Goal: Information Seeking & Learning: Learn about a topic

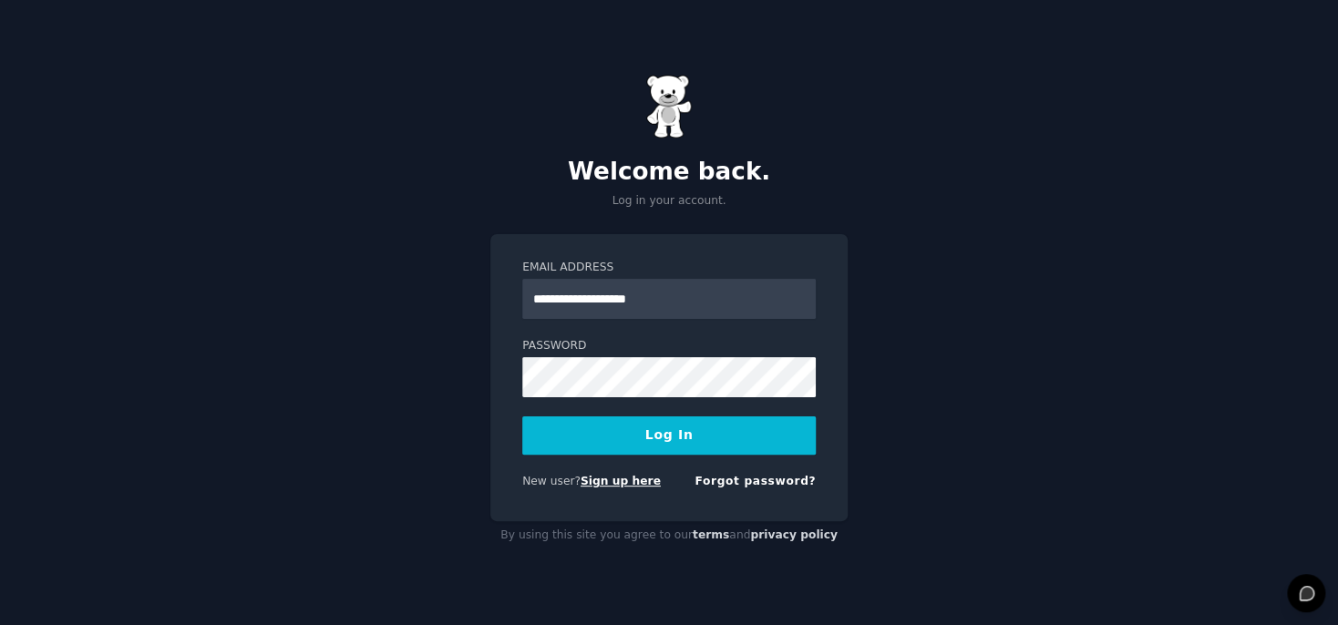
type input "**********"
click at [610, 484] on link "Sign up here" at bounding box center [620, 481] width 80 height 13
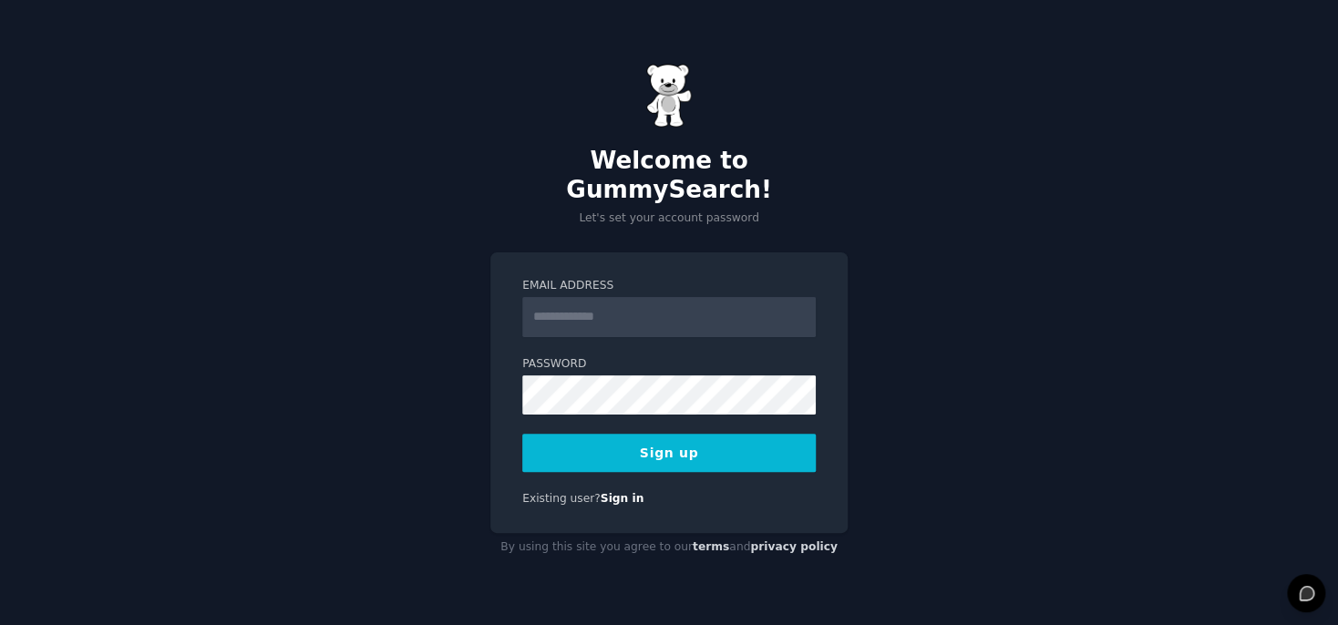
click at [560, 300] on input "Email Address" at bounding box center [668, 317] width 293 height 40
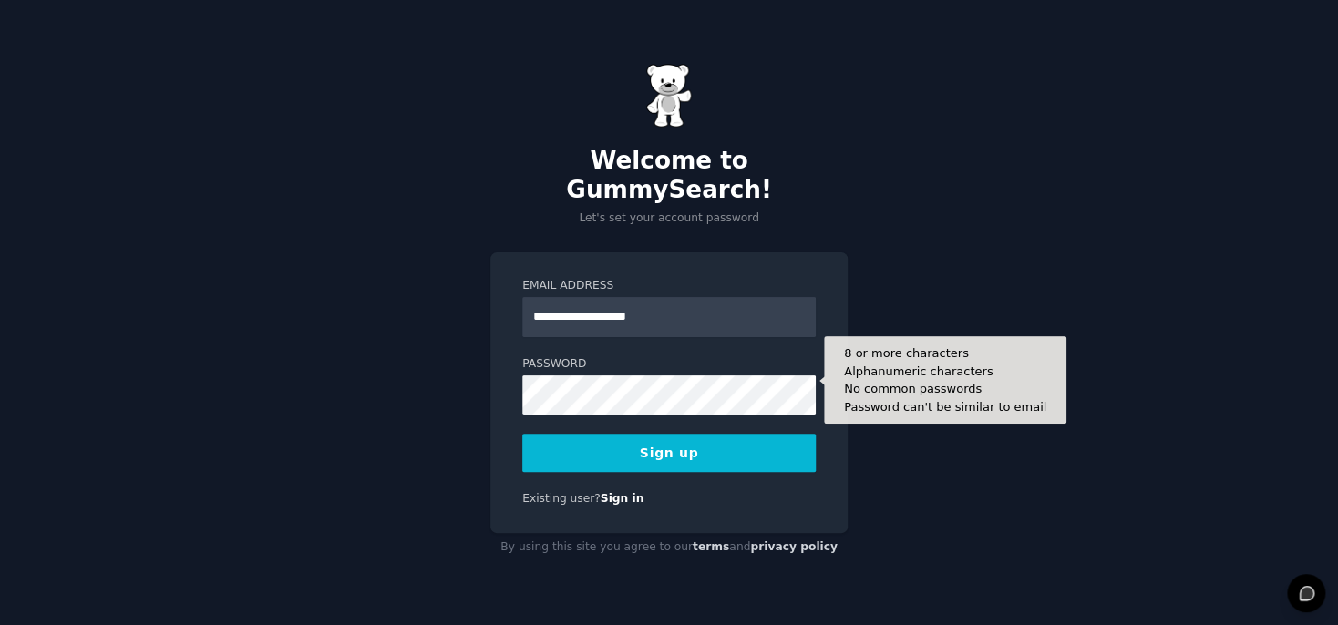
type input "**********"
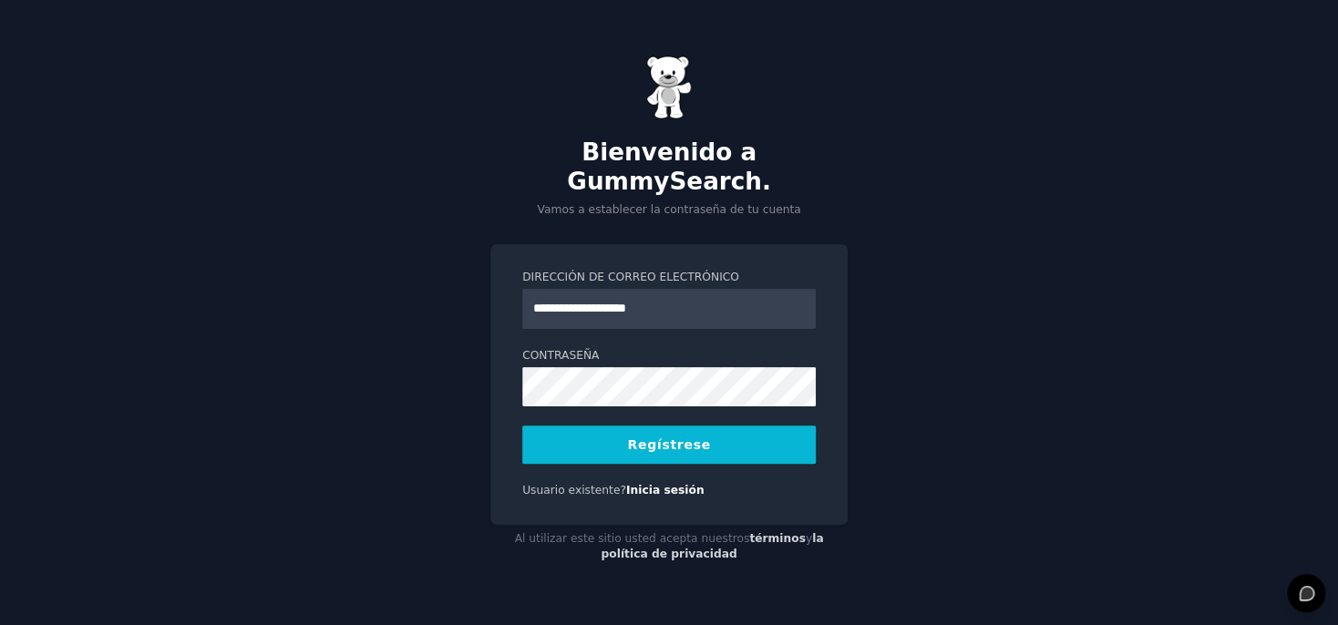
click at [671, 425] on button "Regístrese" at bounding box center [668, 444] width 293 height 38
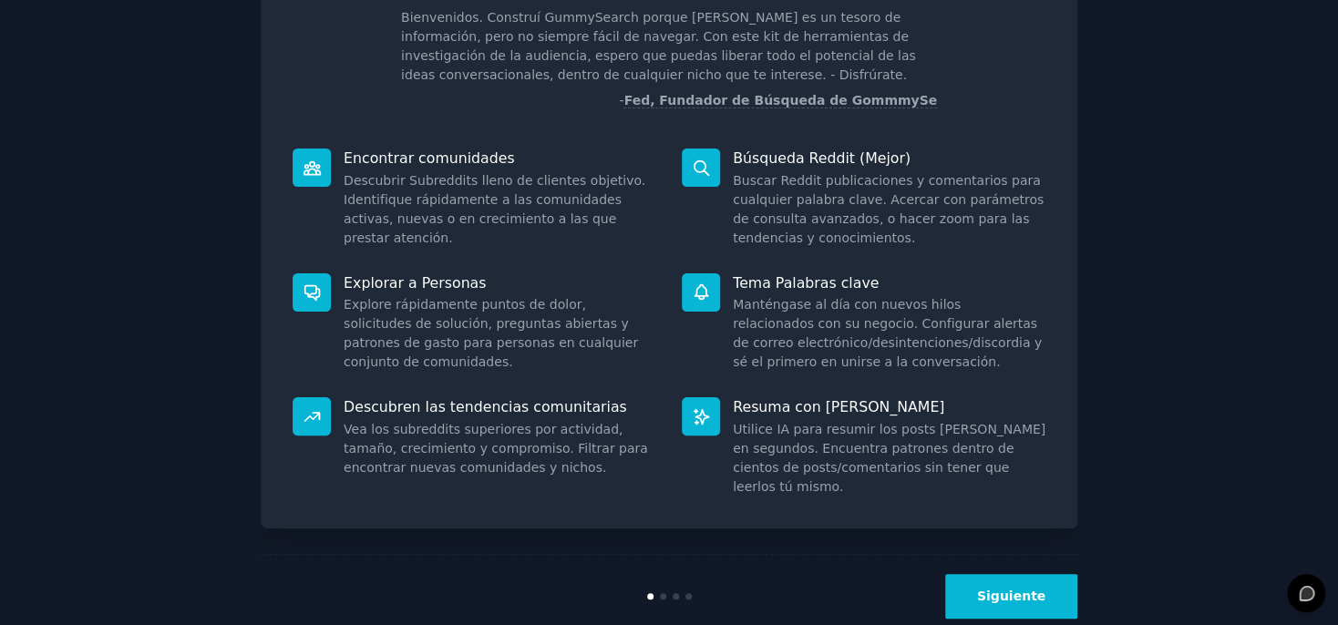
scroll to position [145, 0]
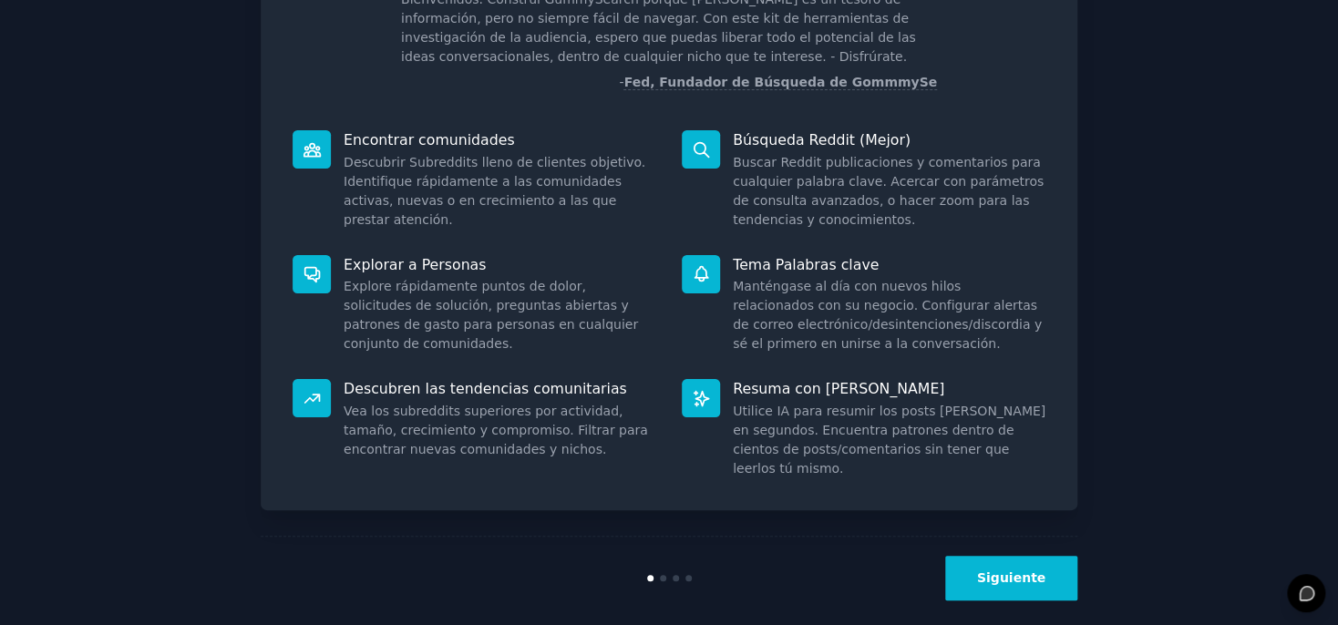
click at [1013, 556] on button "Siguiente" at bounding box center [1011, 578] width 132 height 45
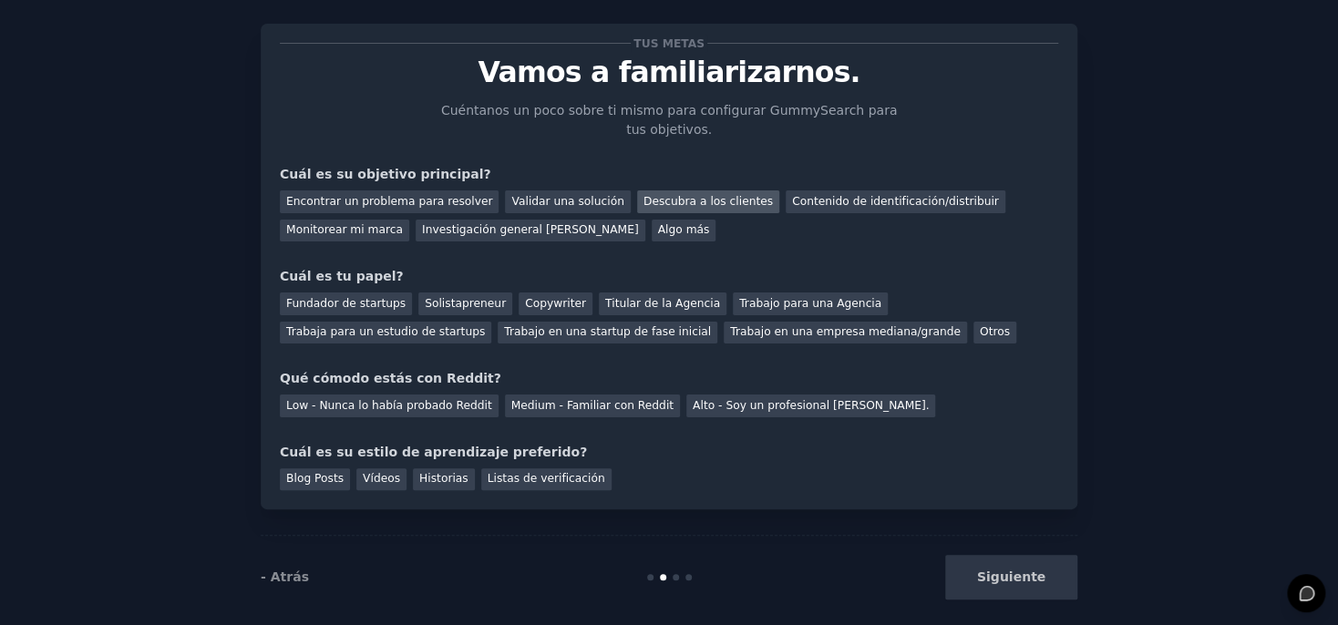
click at [654, 204] on div "Descubra a los clientes" at bounding box center [708, 201] width 142 height 23
click at [415, 229] on div "Investigación general de mercado" at bounding box center [530, 231] width 230 height 23
click at [648, 200] on div "Descubra a los clientes" at bounding box center [708, 201] width 142 height 23
click at [973, 328] on div "Otros" at bounding box center [994, 333] width 43 height 23
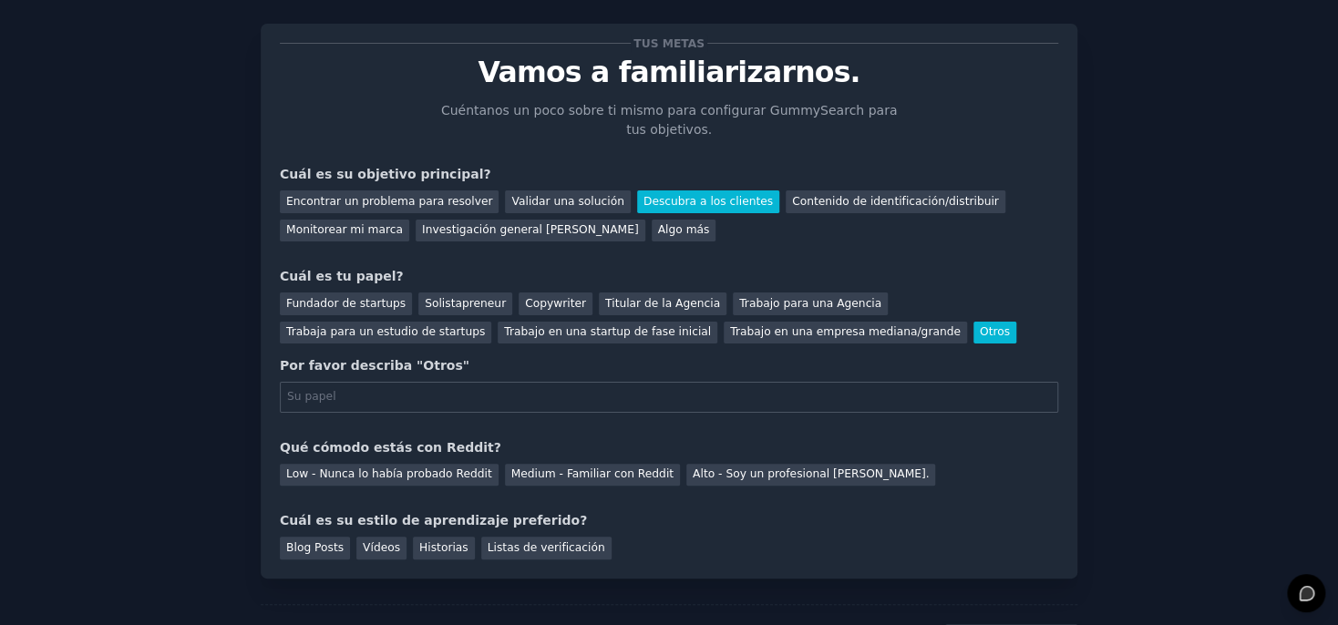
click at [497, 396] on input "text" at bounding box center [669, 397] width 778 height 31
type input "Crear libros y cuentos para colorear, tanto para adultos como niños"
click at [396, 471] on div "Low - Nunca lo había probado Reddit" at bounding box center [389, 475] width 219 height 23
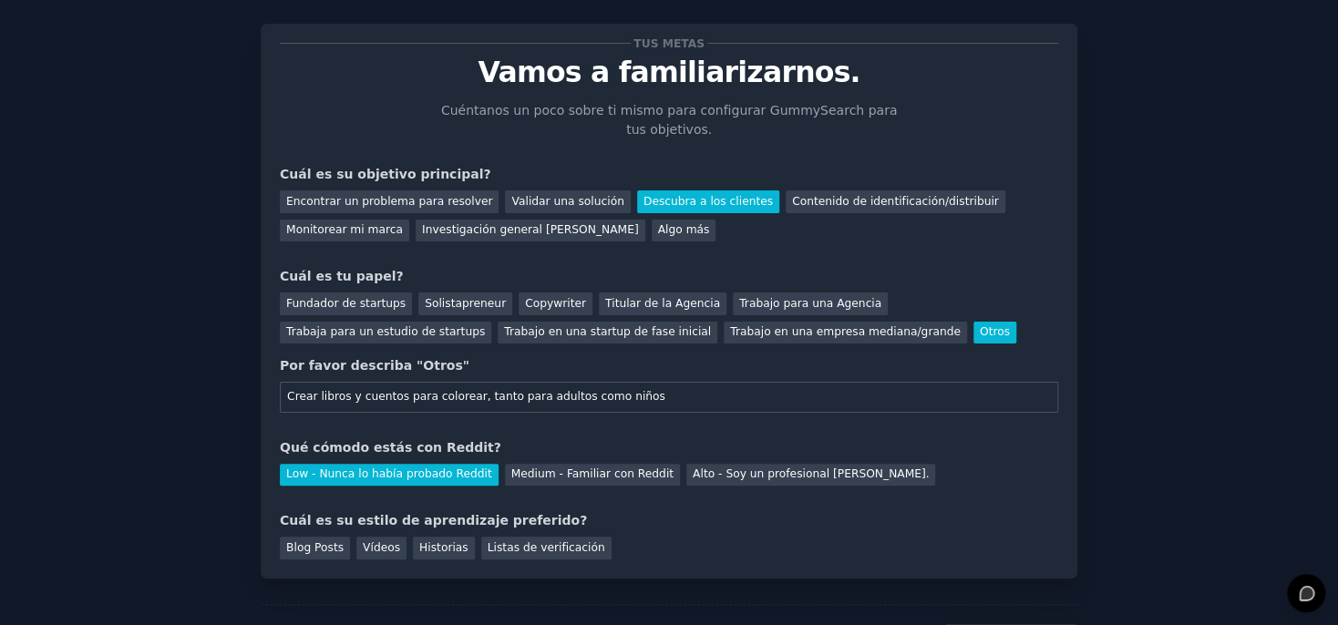
scroll to position [115, 0]
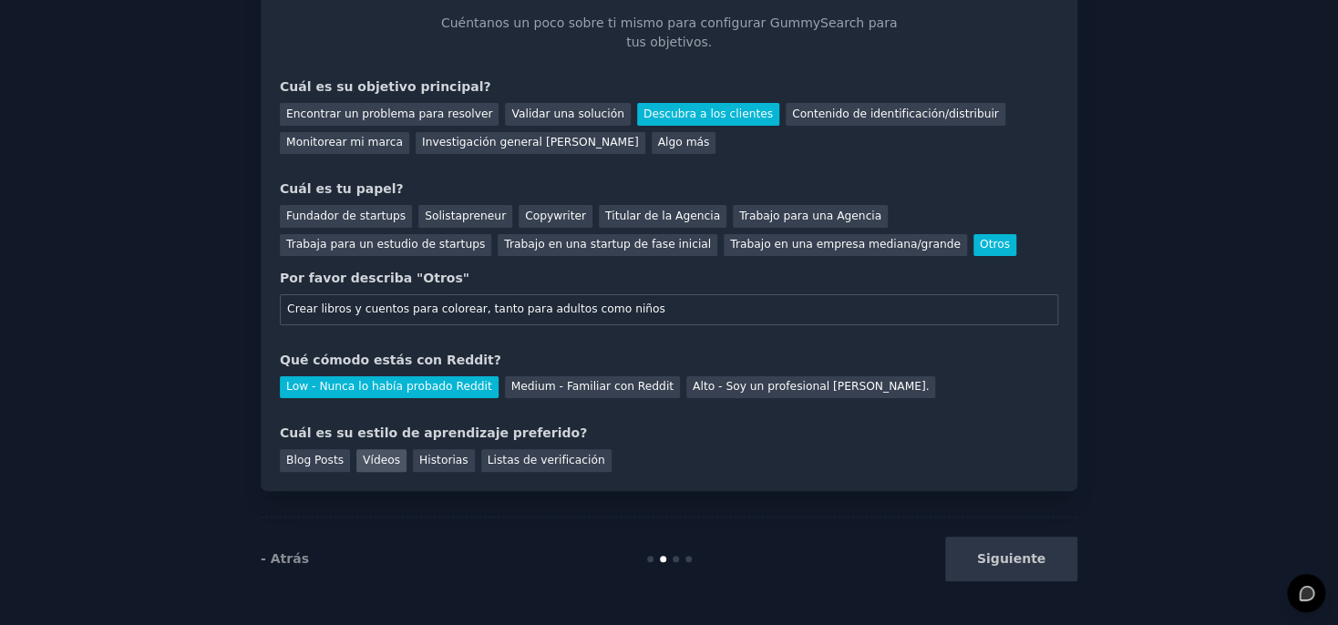
click at [374, 455] on div "Vídeos" at bounding box center [381, 460] width 50 height 23
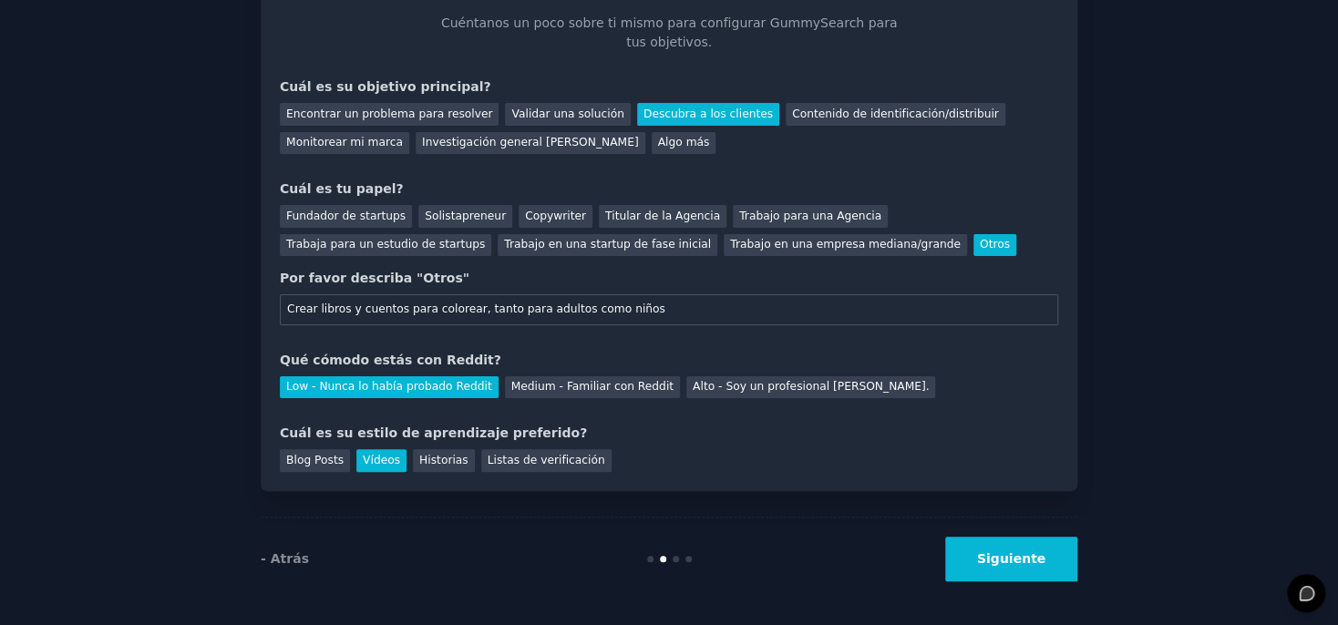
click at [1027, 563] on button "Siguiente" at bounding box center [1011, 559] width 132 height 45
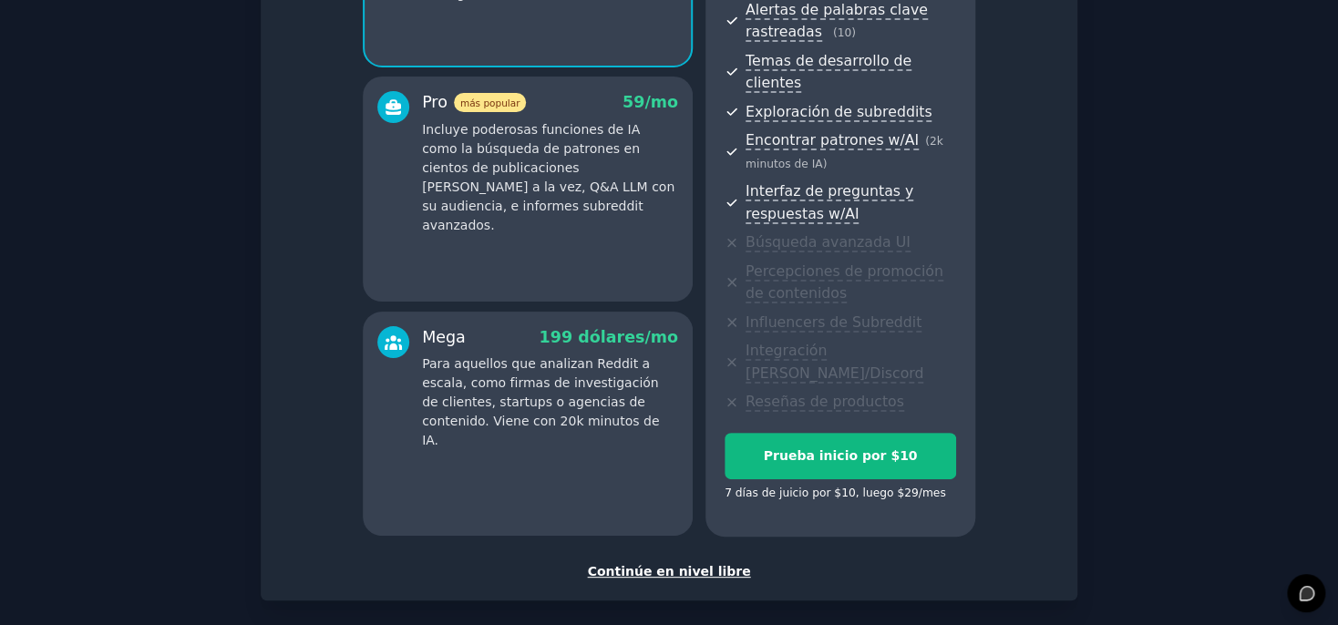
scroll to position [337, 0]
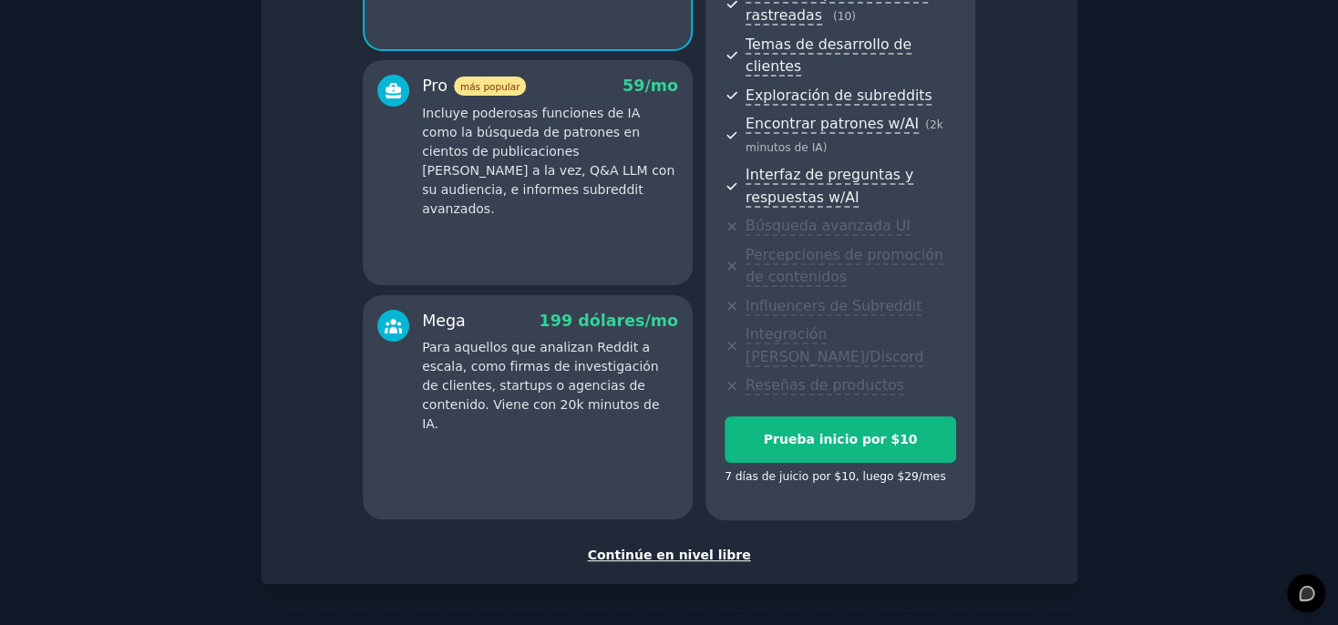
click at [672, 546] on div "Continúe en nivel libre" at bounding box center [669, 555] width 778 height 19
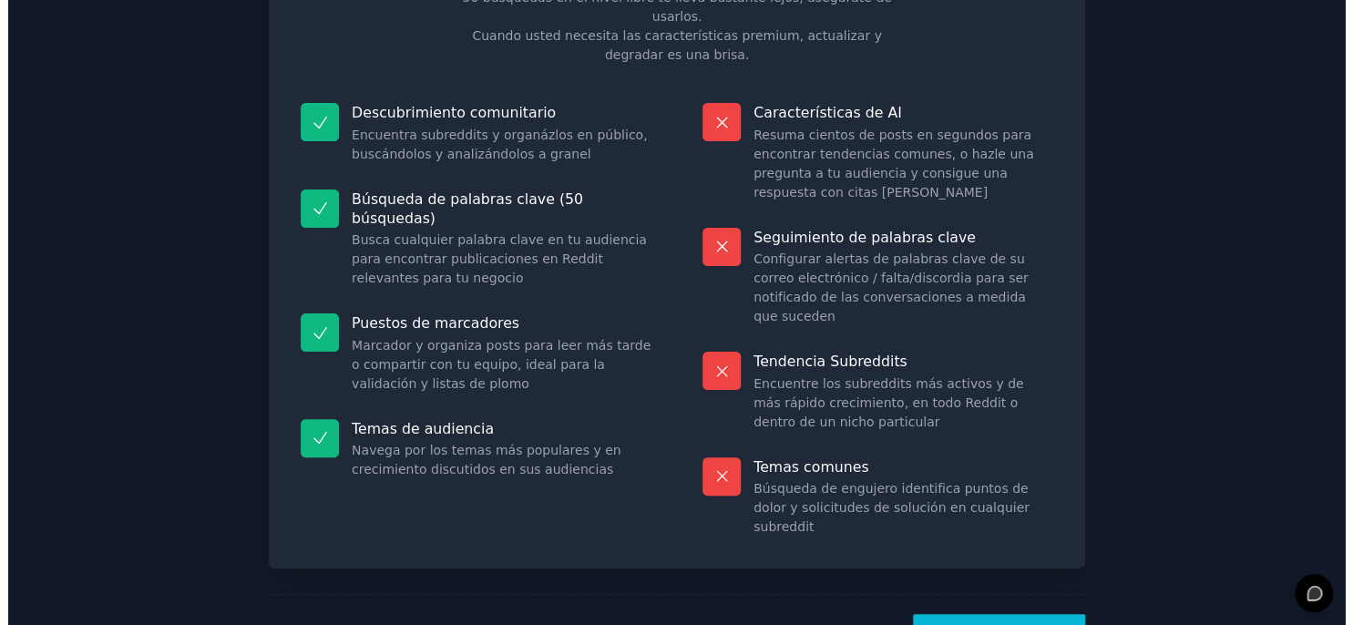
scroll to position [161, 0]
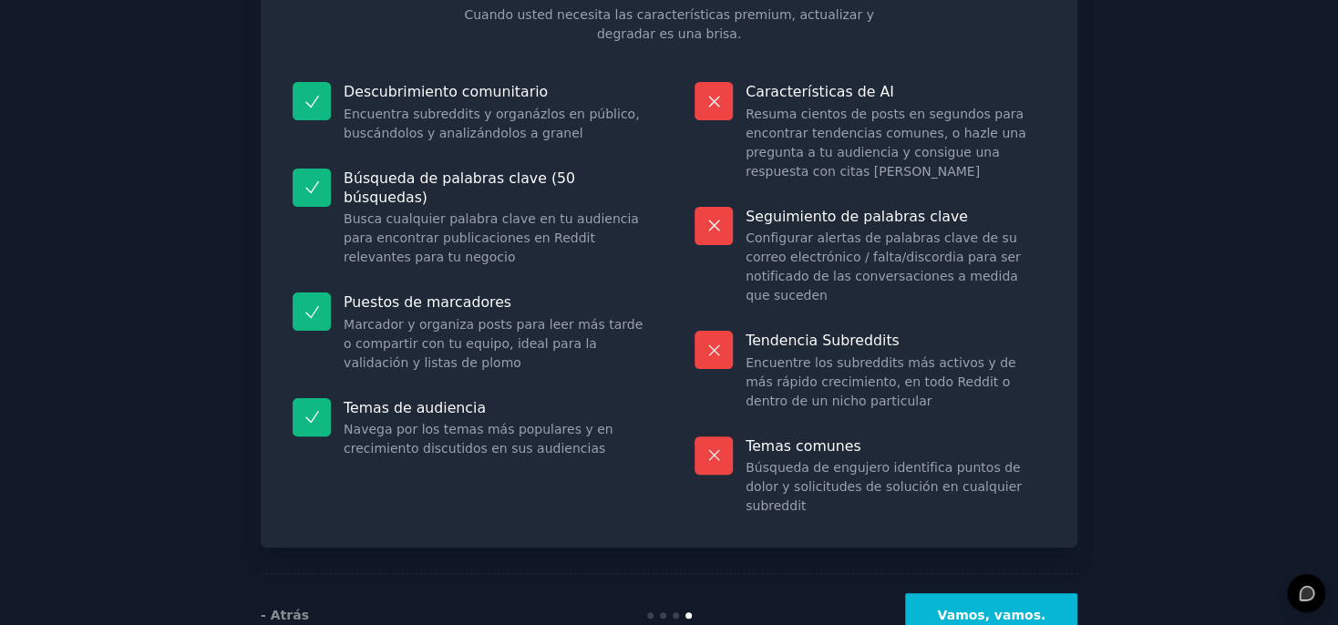
click at [980, 593] on button "Vamos, vamos." at bounding box center [991, 615] width 172 height 45
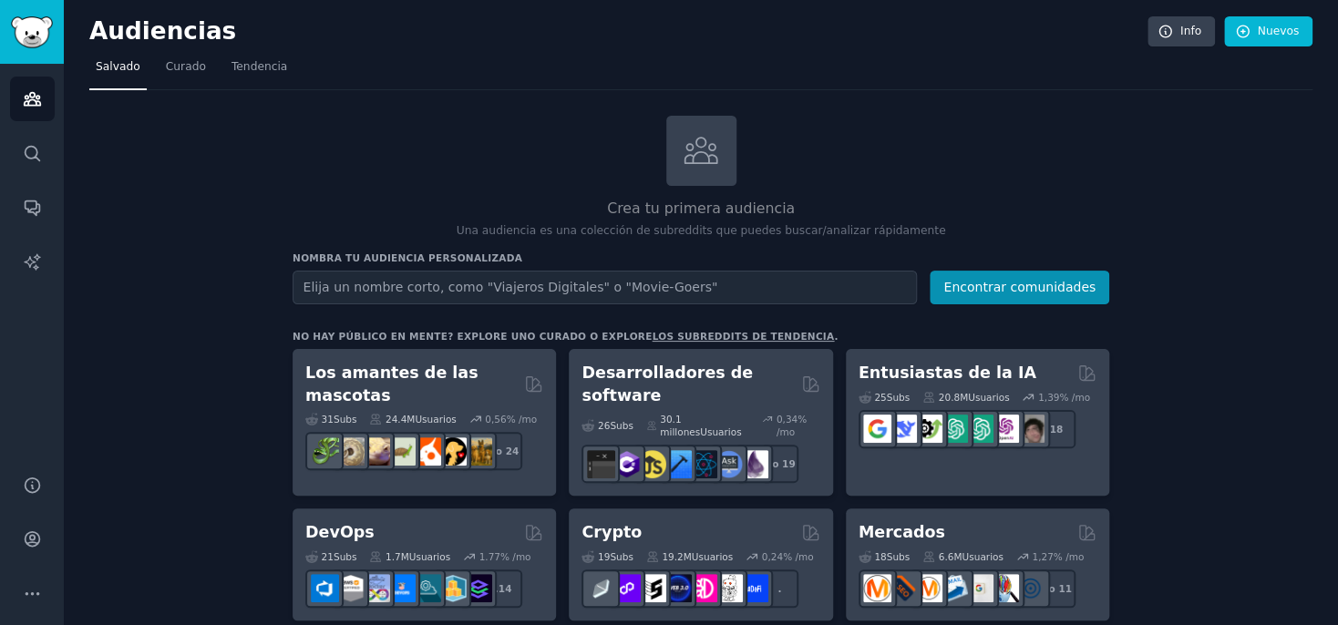
click at [477, 286] on input "text" at bounding box center [604, 288] width 624 height 34
click at [331, 290] on input "libros para colorear" at bounding box center [604, 288] width 624 height 34
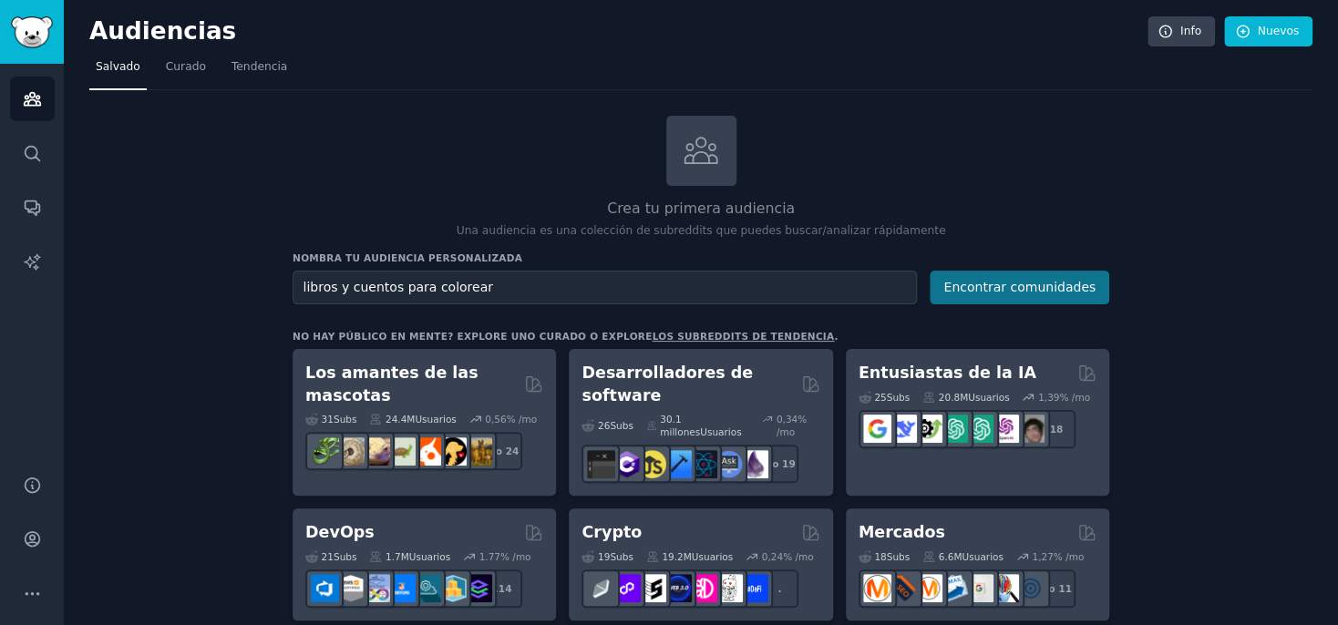
type input "libros y cuentos para colorear"
click at [1004, 281] on button "Encontrar comunidades" at bounding box center [1018, 288] width 179 height 34
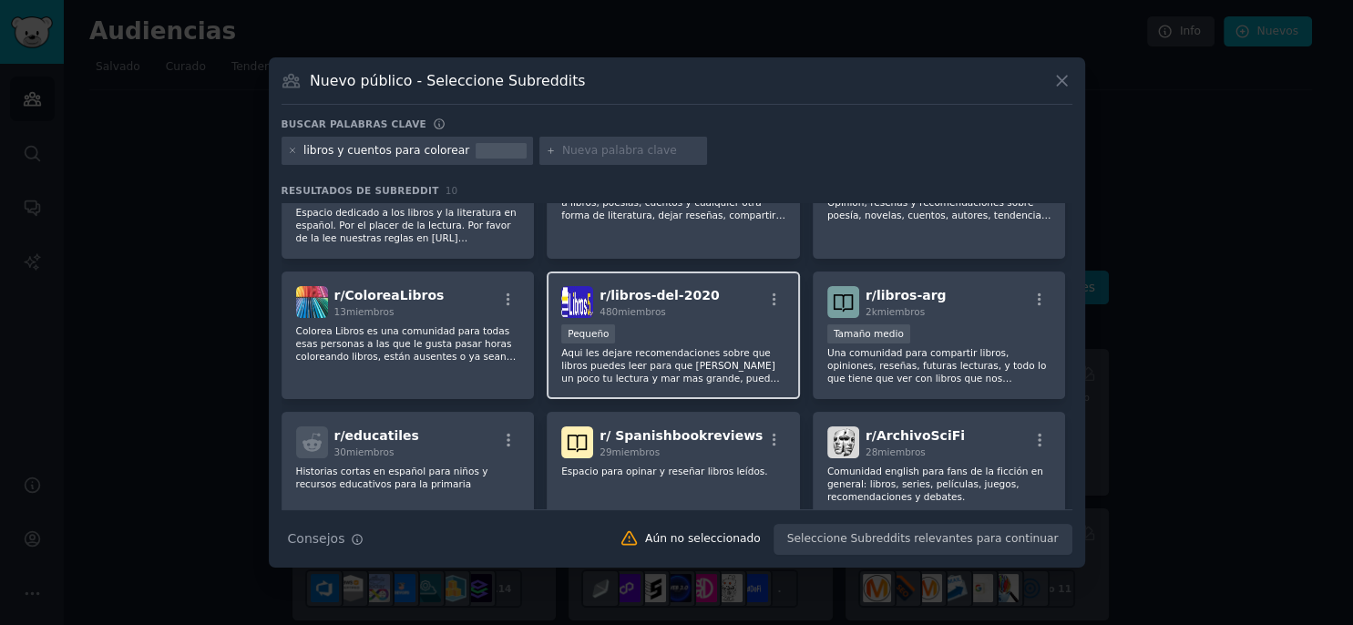
scroll to position [57, 0]
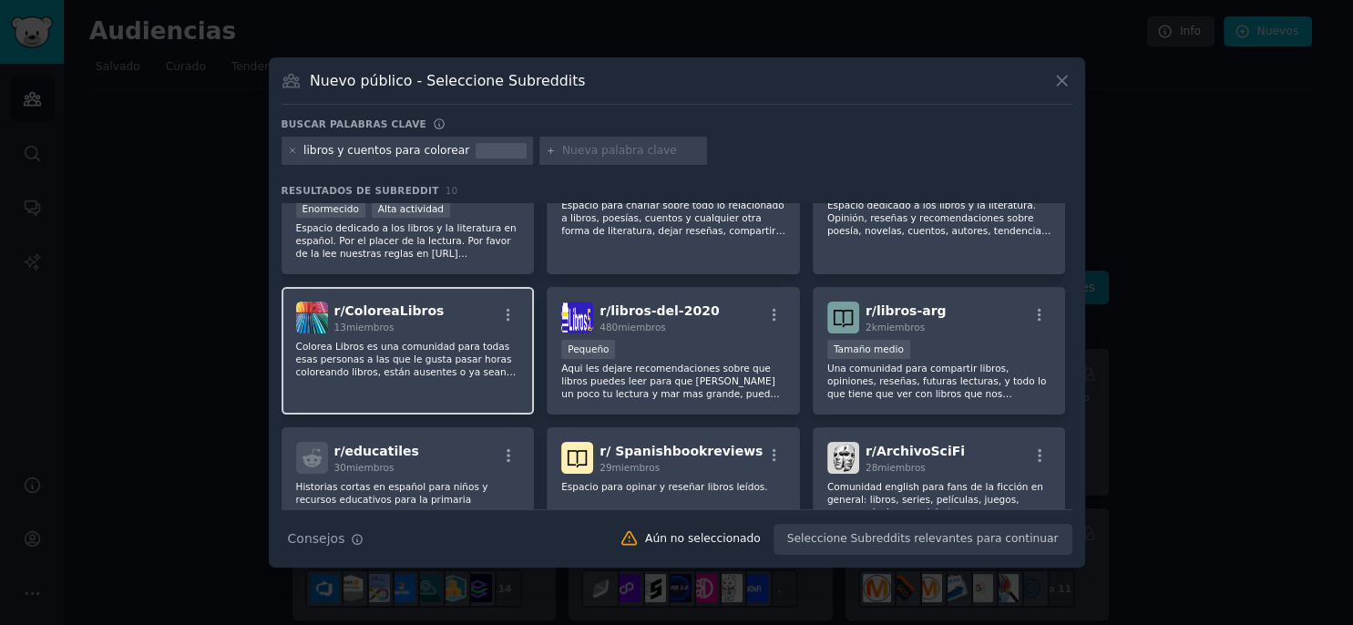
click at [376, 343] on p "Colorea Libros es una comunidad para todas esas personas a las que le gusta pas…" at bounding box center [408, 359] width 224 height 38
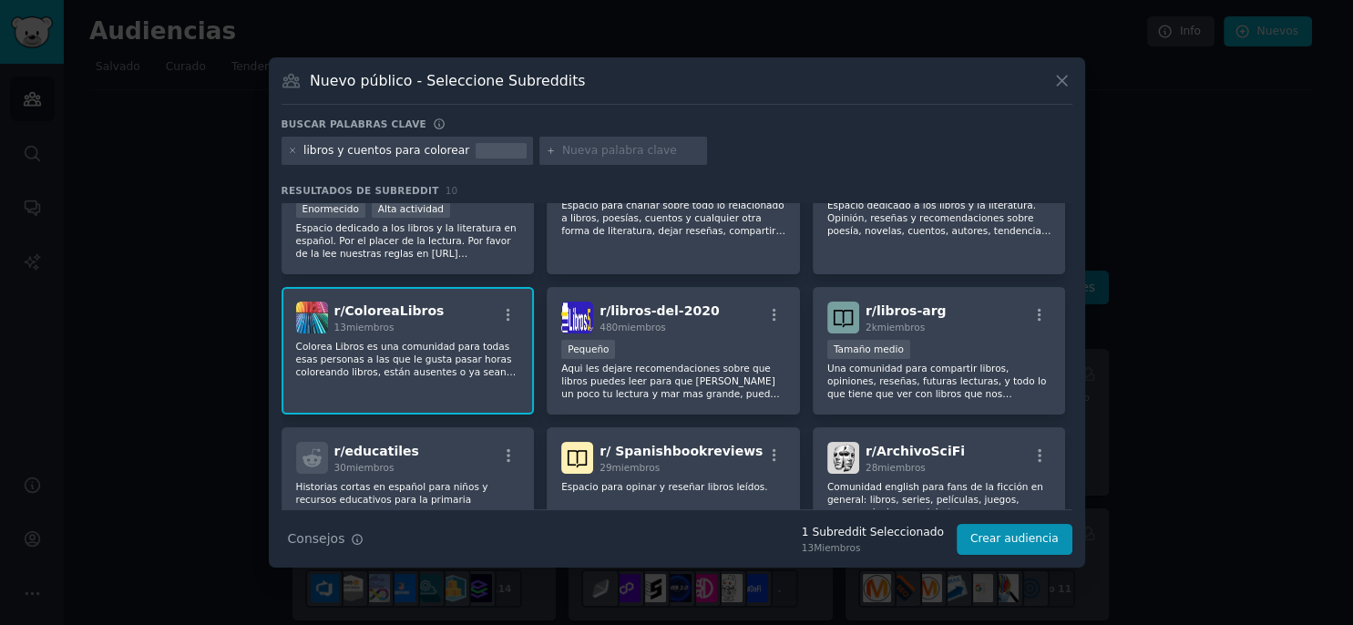
click at [393, 344] on p "Colorea Libros es una comunidad para todas esas personas a las que le gusta pas…" at bounding box center [408, 359] width 224 height 38
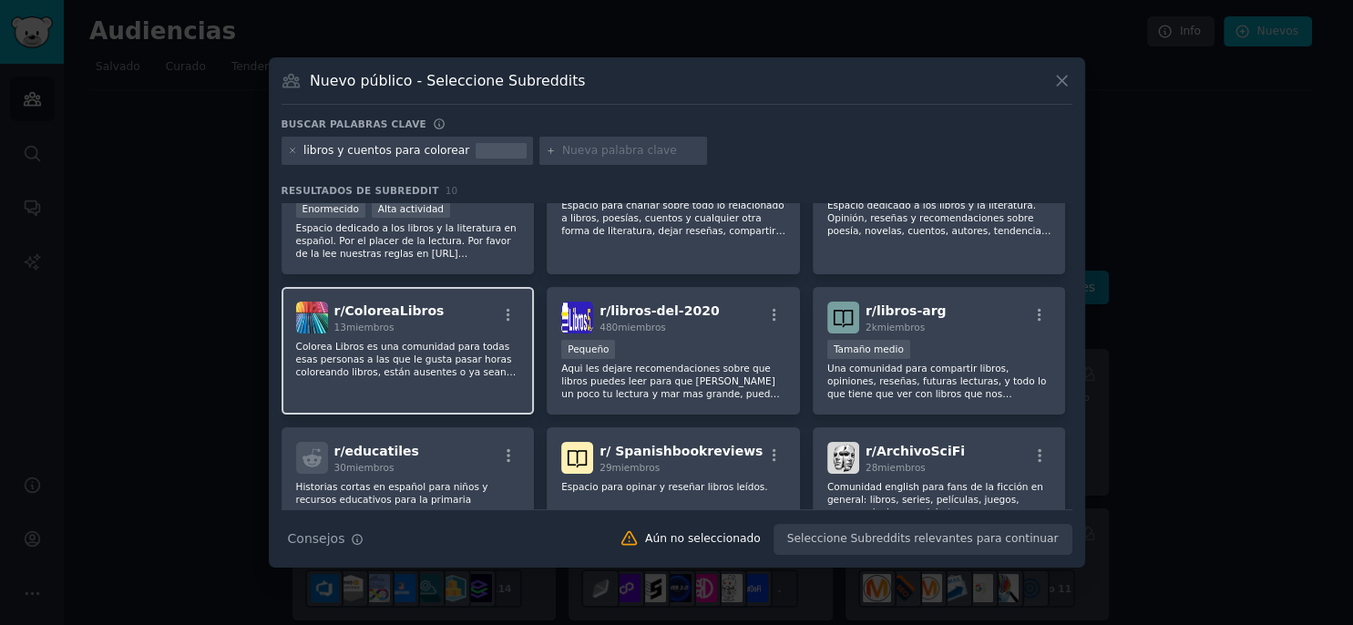
click at [393, 344] on p "Colorea Libros es una comunidad para todas esas personas a las que le gusta pas…" at bounding box center [408, 359] width 224 height 38
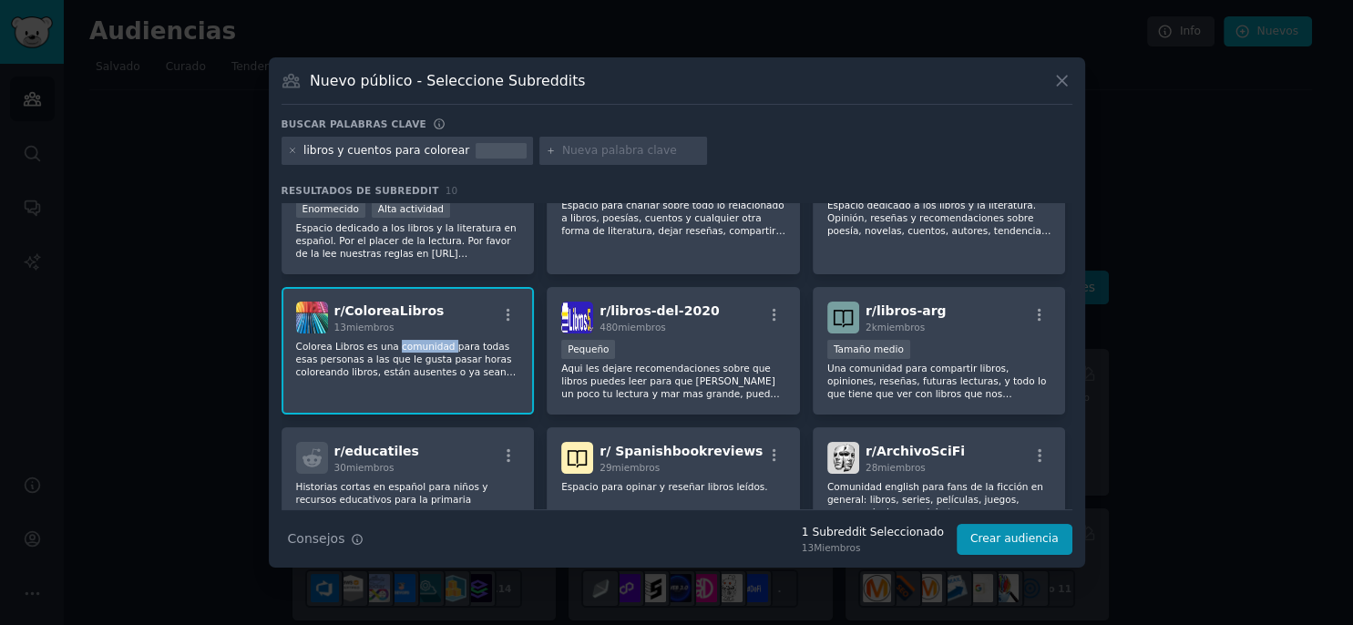
click at [394, 344] on p "Colorea Libros es una comunidad para todas esas personas a las que le gusta pas…" at bounding box center [408, 359] width 224 height 38
click at [478, 313] on div "r/ColoreaLibros 13 miembros" at bounding box center [408, 318] width 224 height 32
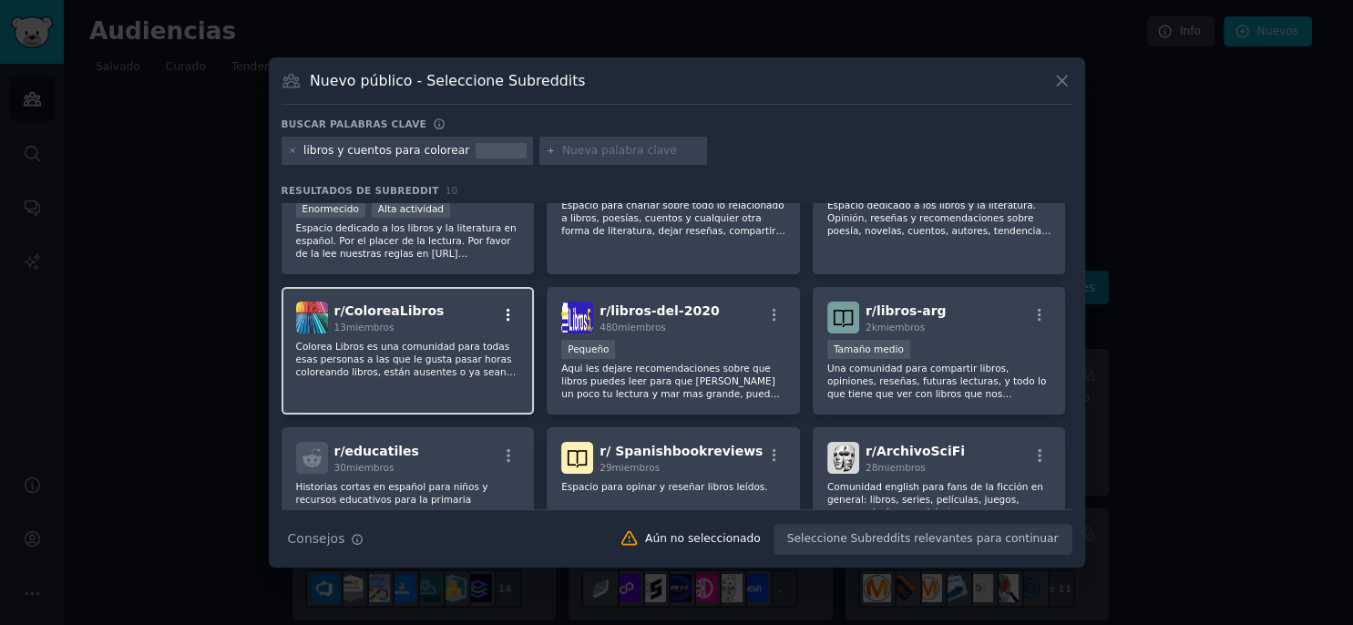
click at [507, 315] on icon "button" at bounding box center [509, 314] width 4 height 13
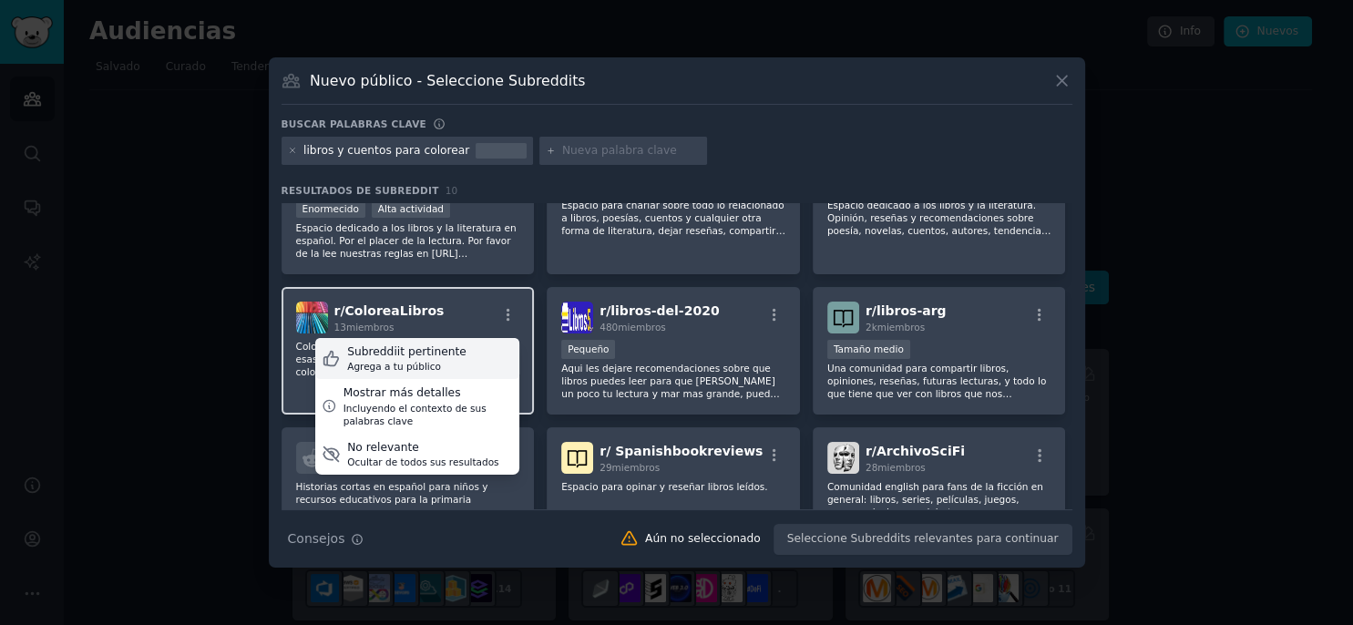
click at [422, 355] on div "Subreddiit pertinente" at bounding box center [406, 352] width 119 height 16
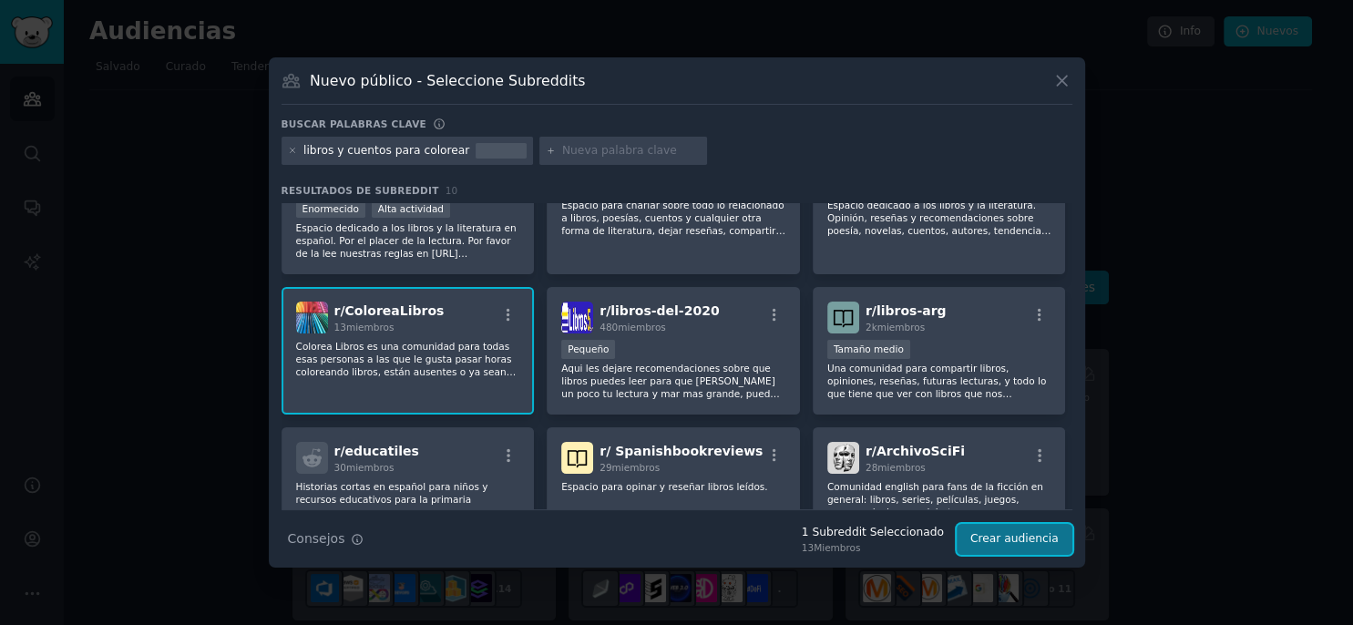
click at [1027, 532] on button "Crear audiencia" at bounding box center [1015, 539] width 116 height 31
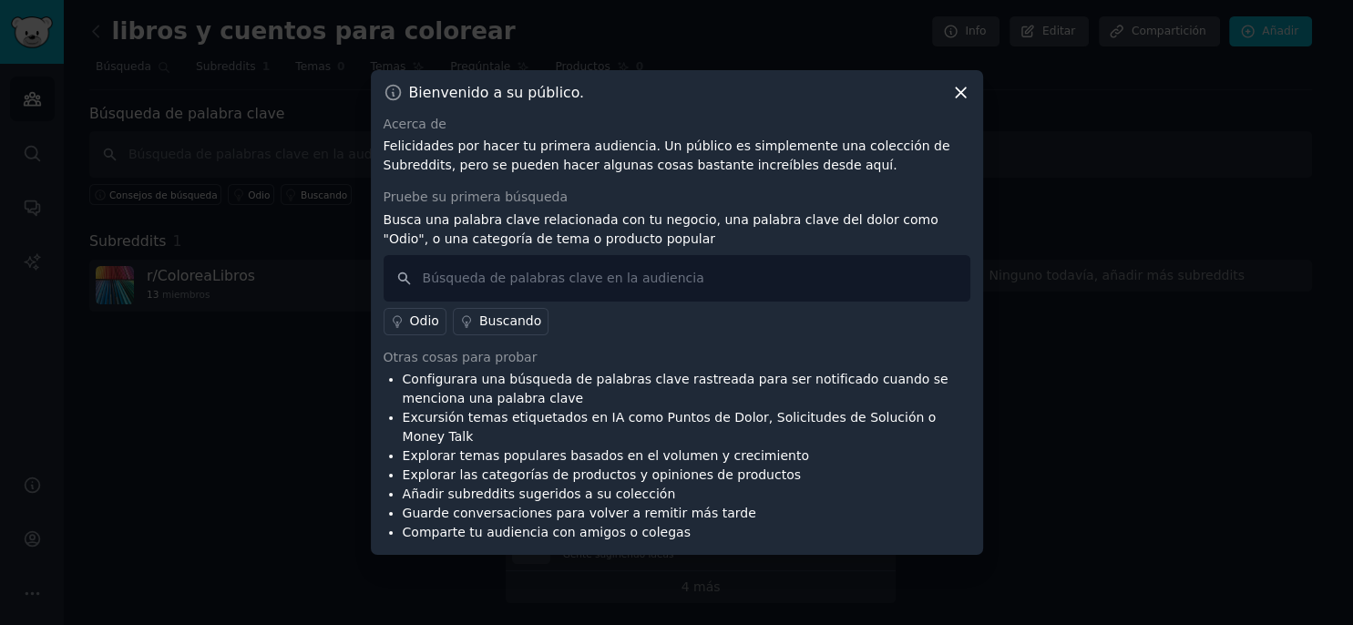
click at [418, 318] on link "Odio" at bounding box center [415, 321] width 63 height 27
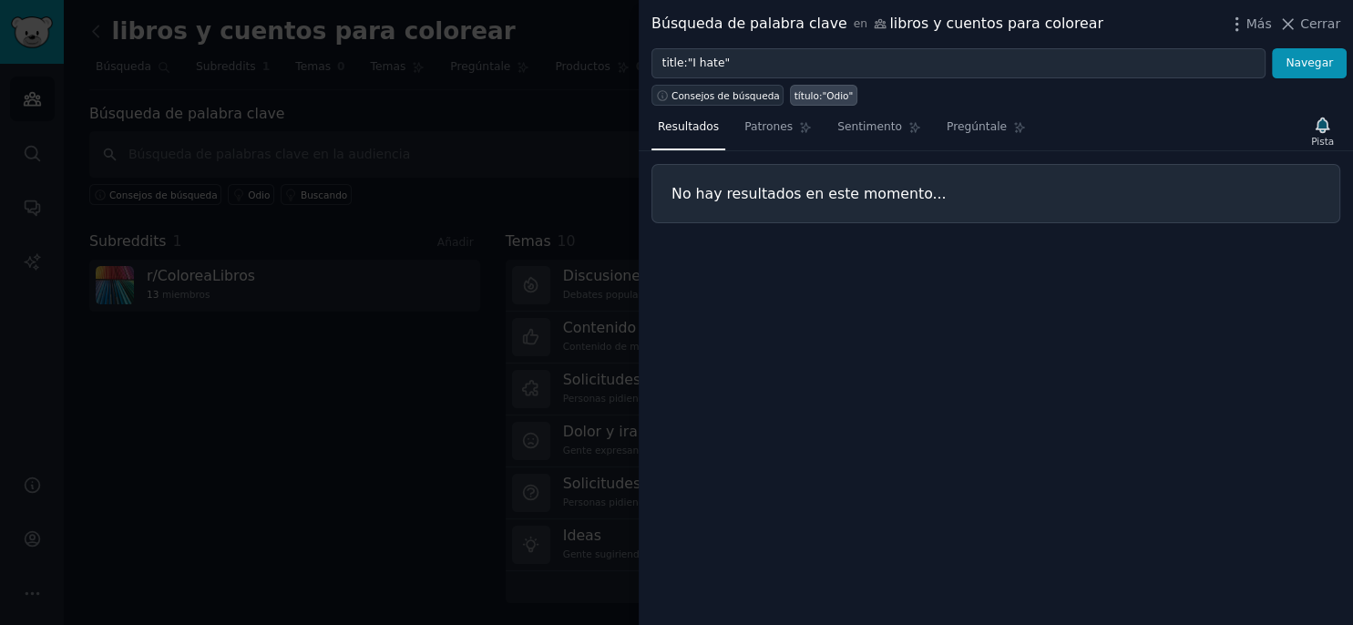
click at [707, 97] on span "Consejos de búsqueda" at bounding box center [725, 95] width 108 height 13
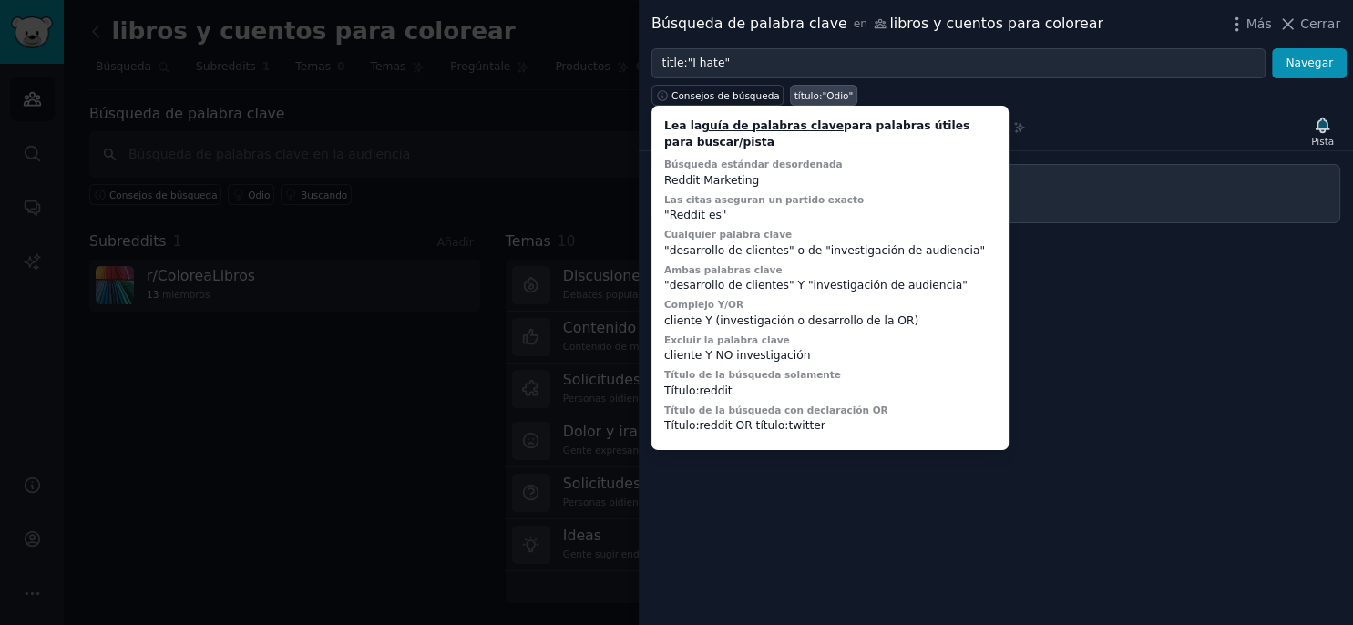
click at [753, 126] on link "guía de palabras clave" at bounding box center [773, 125] width 142 height 13
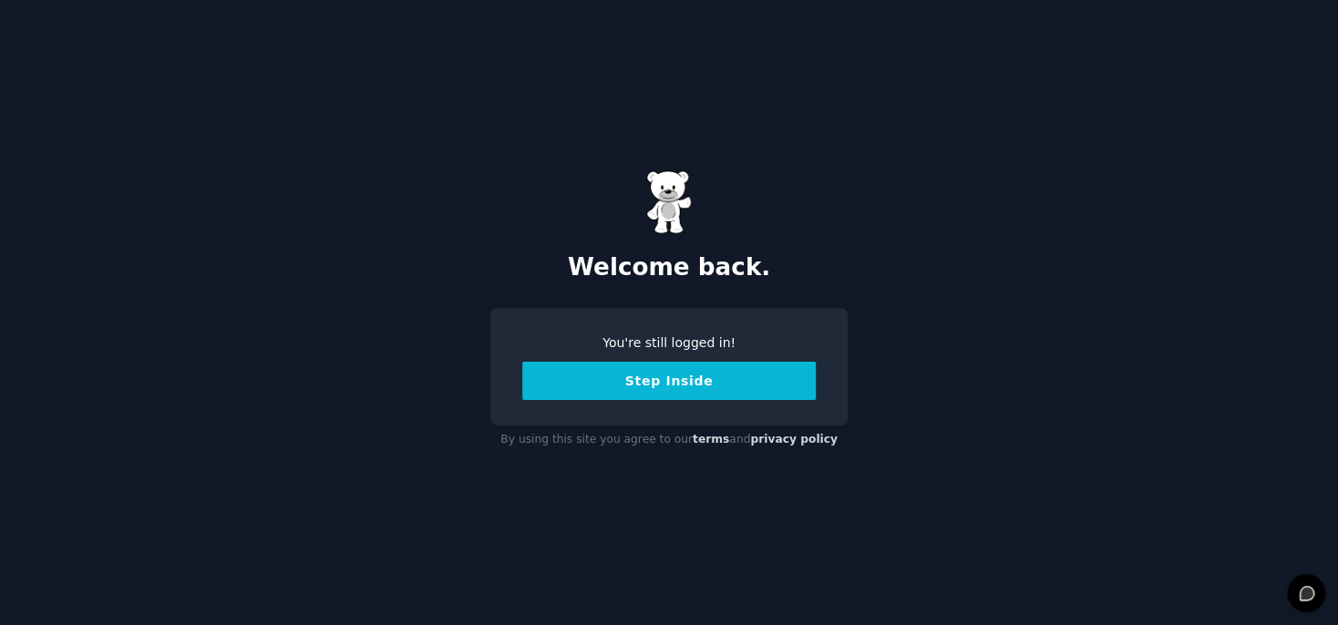
click at [666, 384] on button "Step Inside" at bounding box center [668, 381] width 293 height 38
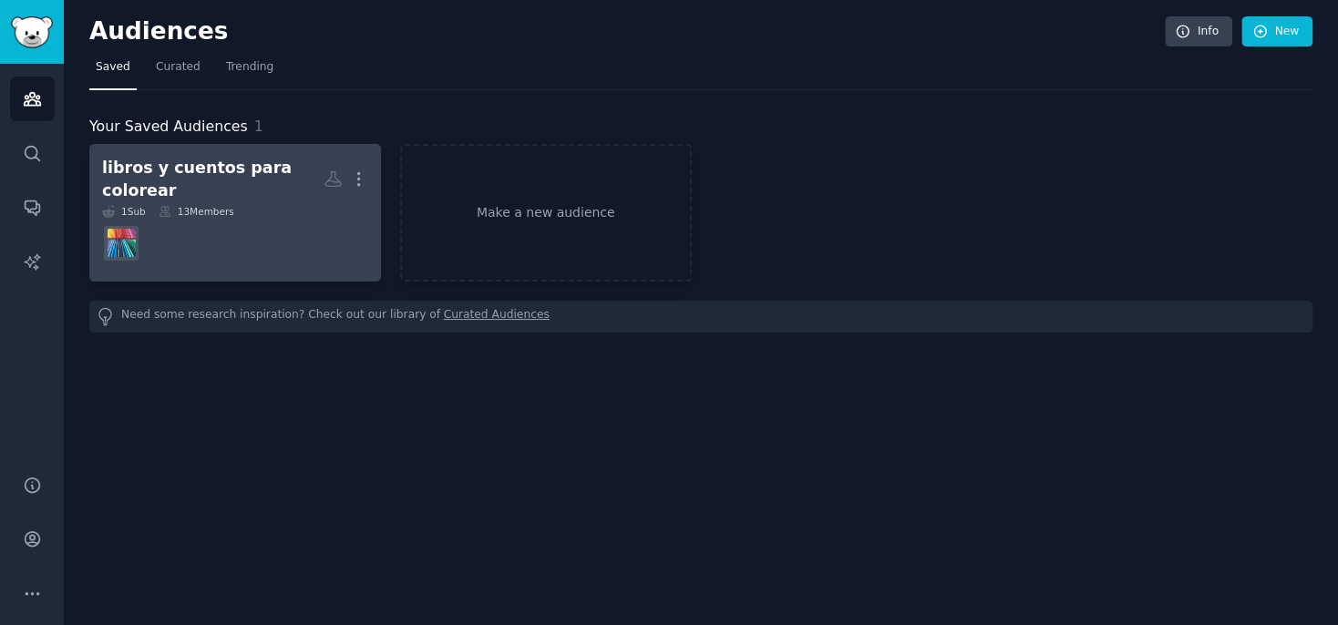
click at [254, 226] on dd at bounding box center [235, 243] width 266 height 51
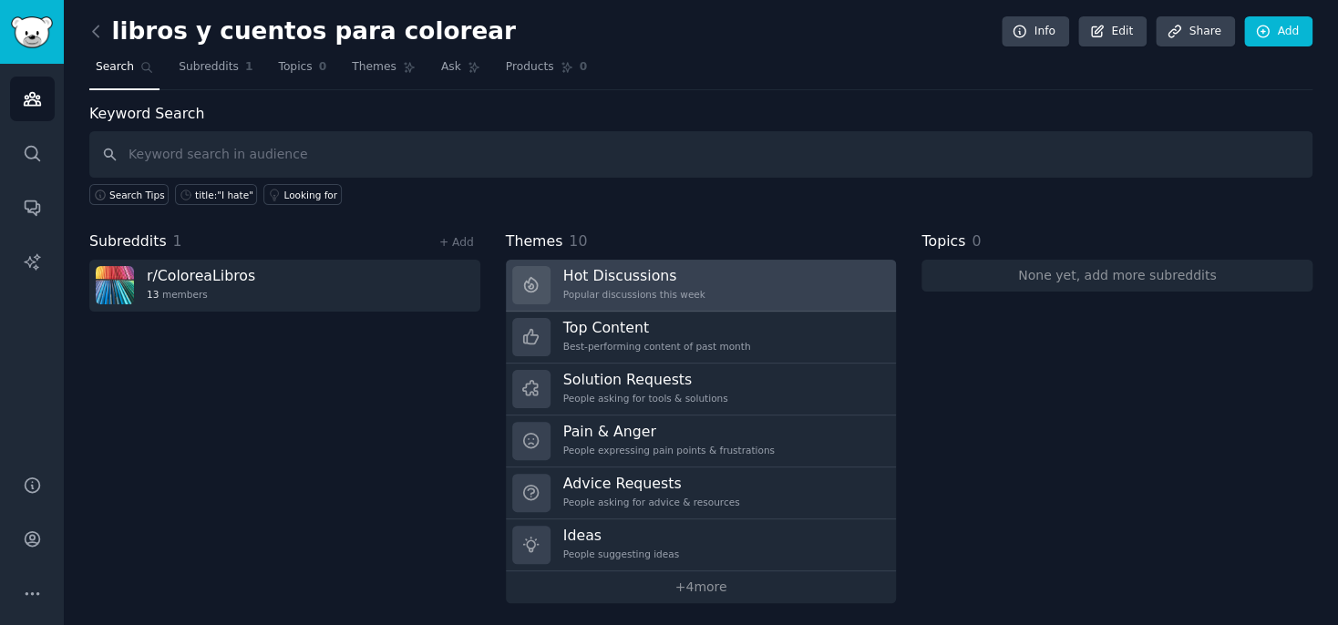
click at [652, 288] on div "Popular discussions this week" at bounding box center [634, 294] width 142 height 13
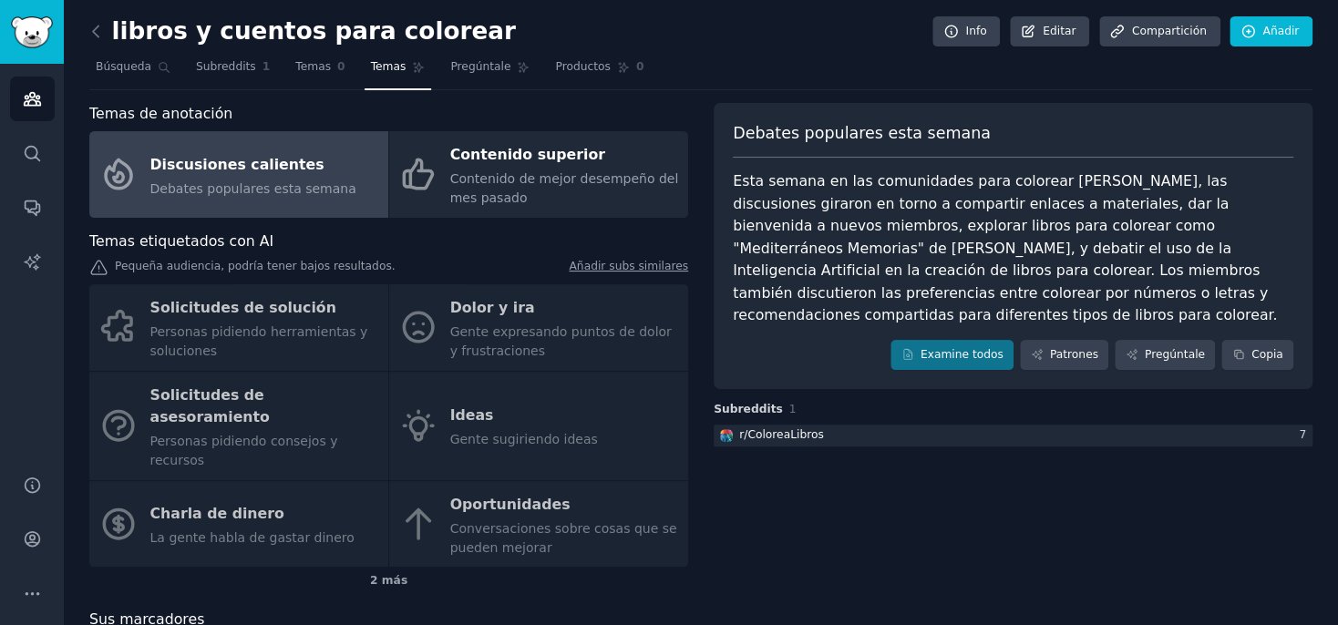
click at [519, 340] on div "Solicitudes de solución Personas pidiendo herramientas y soluciones Dolor y ira…" at bounding box center [388, 425] width 599 height 282
click at [473, 306] on div "Solicitudes de solución Personas pidiendo herramientas y soluciones Dolor y ira…" at bounding box center [388, 425] width 599 height 282
click at [657, 308] on div "Solicitudes de solución Personas pidiendo herramientas y soluciones Dolor y ira…" at bounding box center [388, 425] width 599 height 282
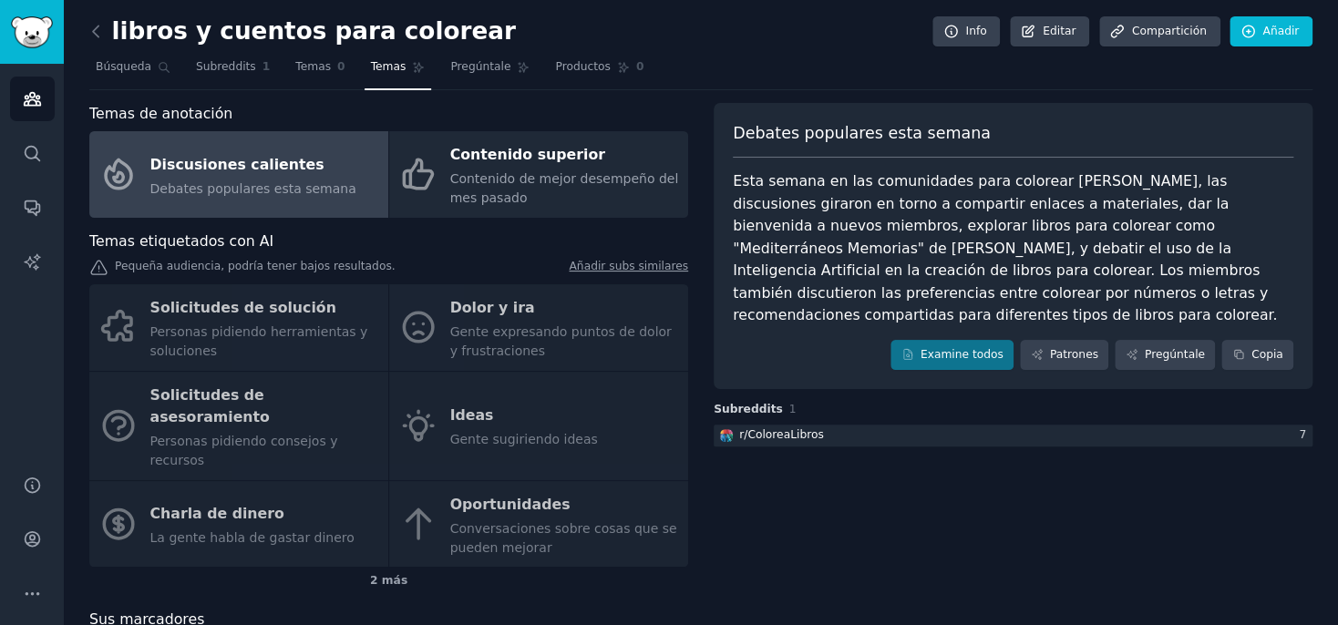
click at [605, 301] on div "Solicitudes de solución Personas pidiendo herramientas y soluciones Dolor y ira…" at bounding box center [388, 425] width 599 height 282
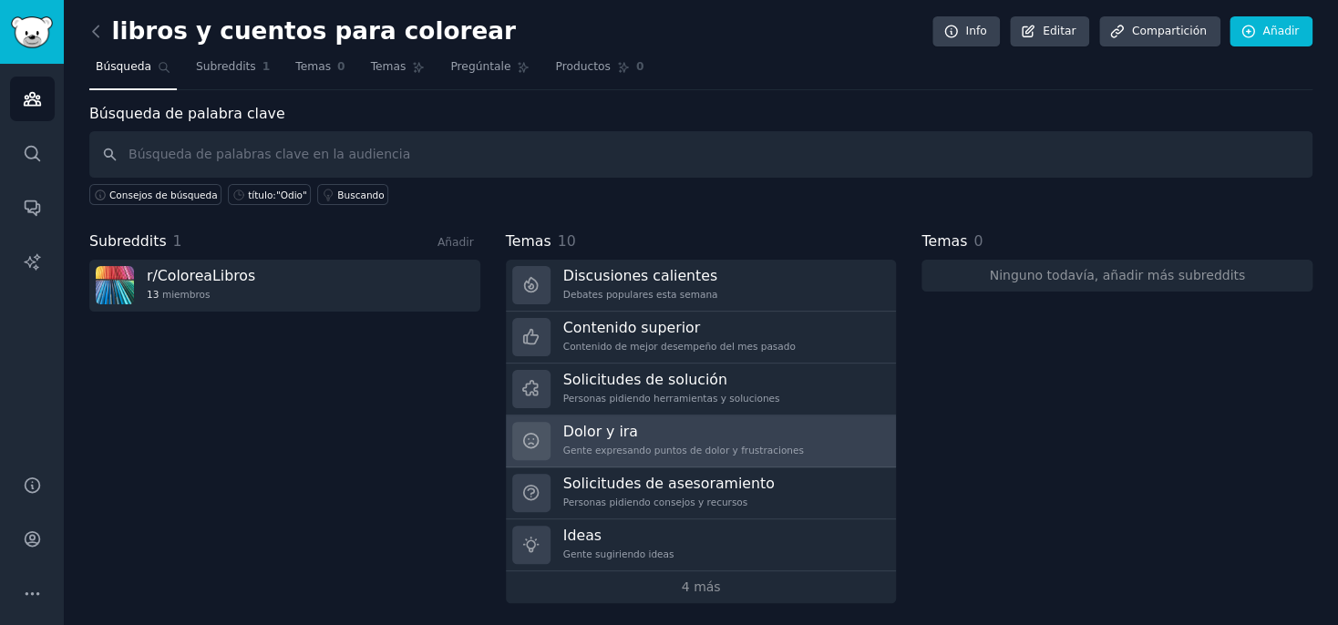
click at [614, 428] on h3 "Dolor y ira" at bounding box center [683, 431] width 241 height 19
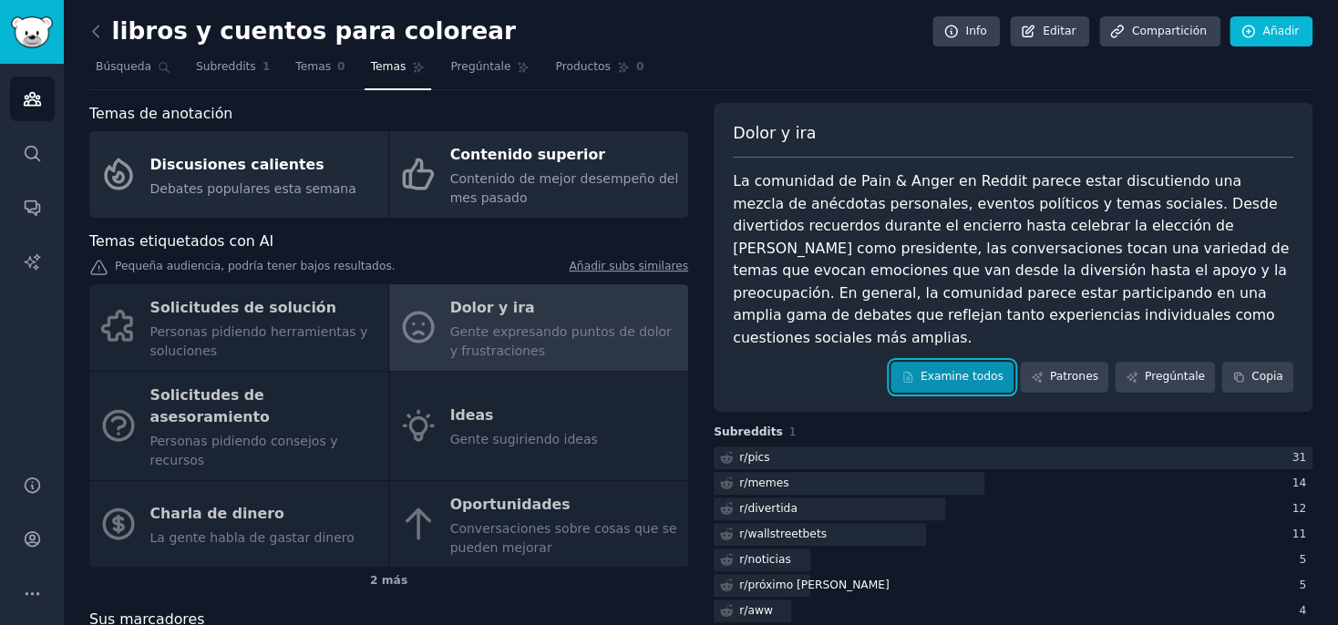
click at [980, 362] on link "Examine todos" at bounding box center [951, 377] width 123 height 31
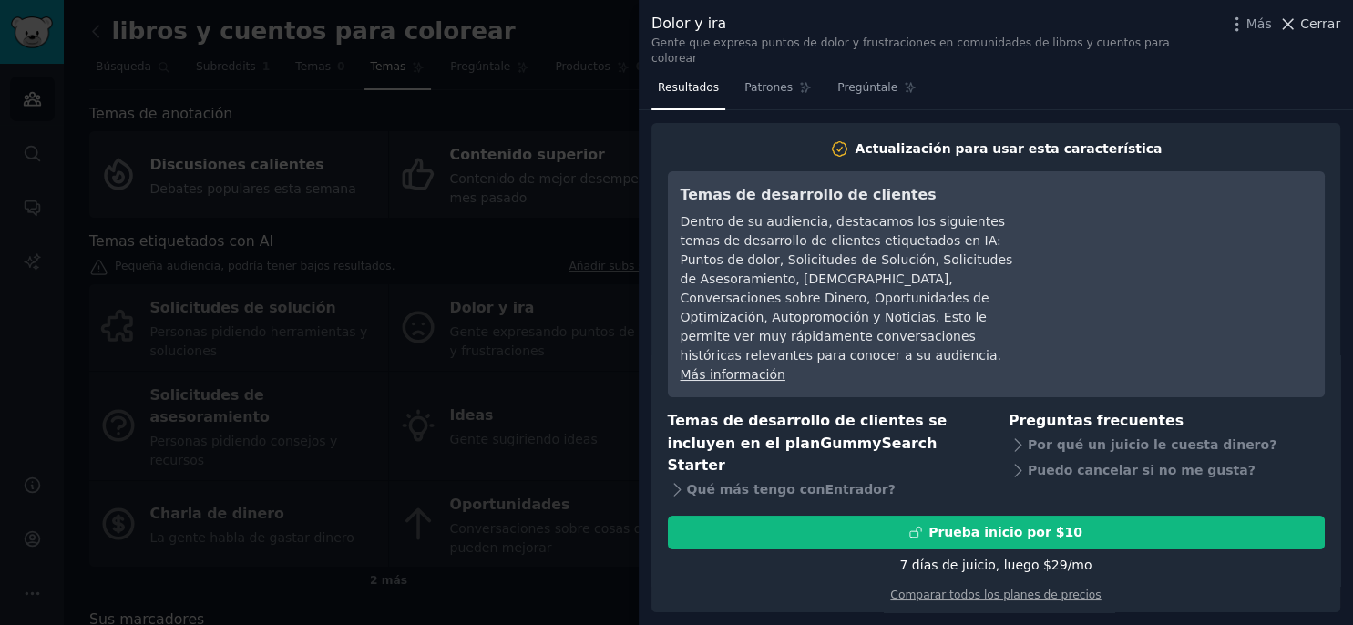
click at [1307, 21] on span "Cerrar" at bounding box center [1320, 24] width 40 height 19
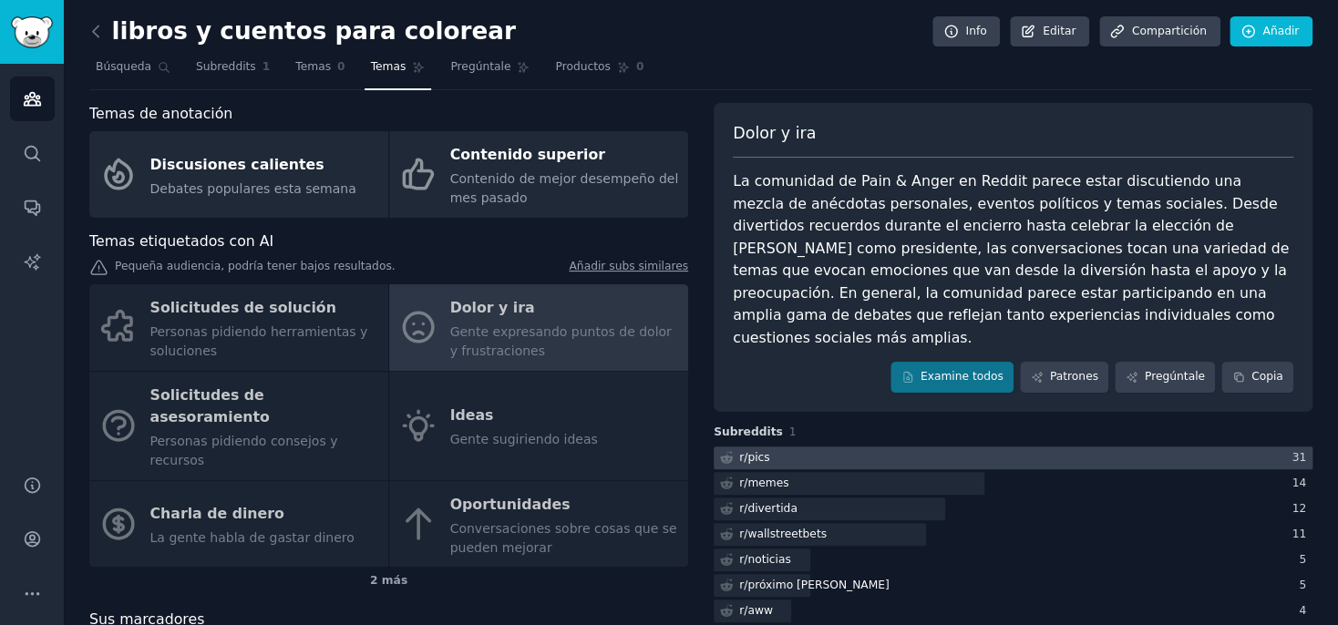
click at [924, 446] on div at bounding box center [1012, 457] width 599 height 23
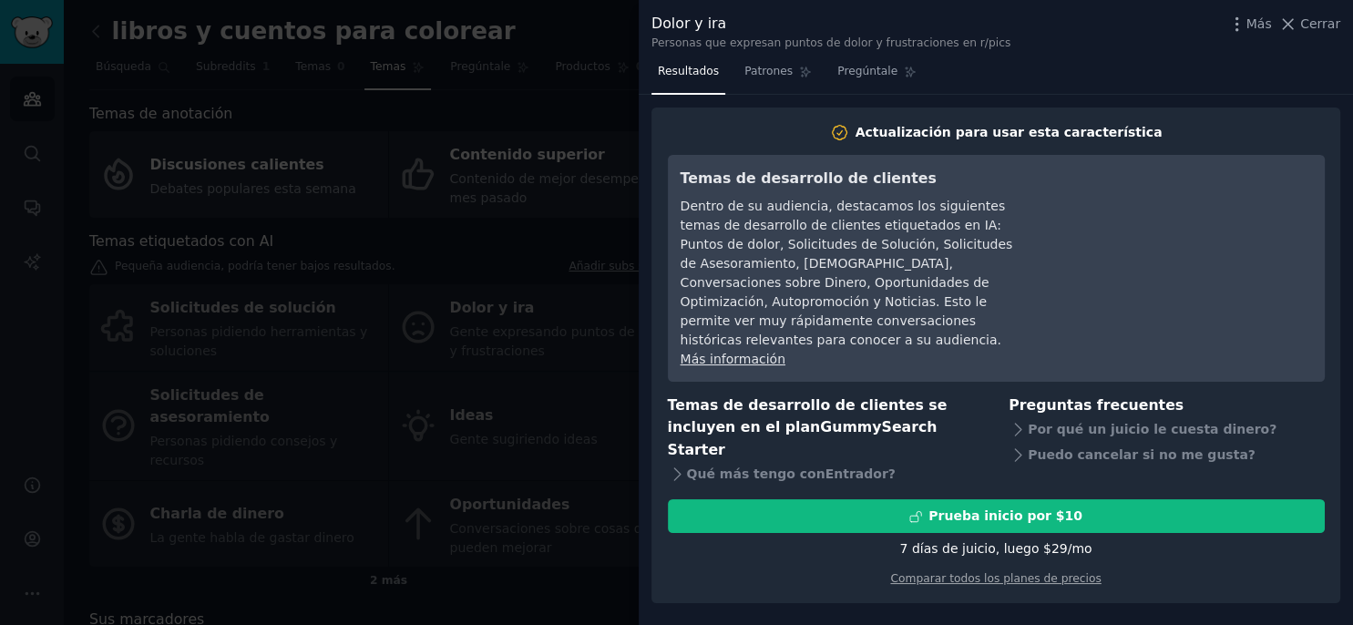
click at [734, 352] on link "Más información" at bounding box center [733, 359] width 105 height 15
